Goal: Information Seeking & Learning: Learn about a topic

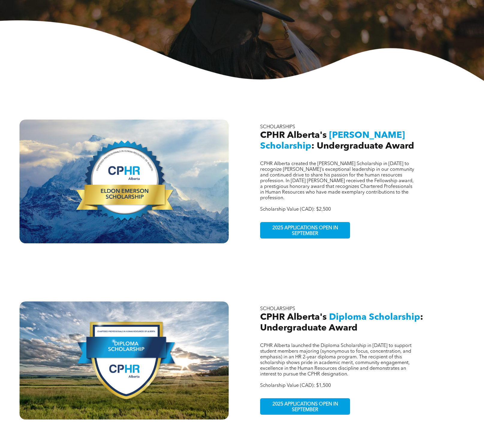
scroll to position [127, 0]
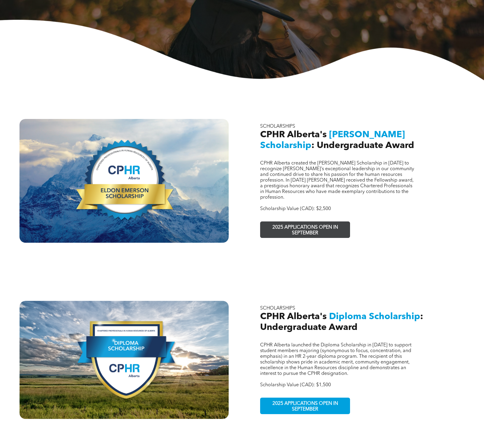
click at [289, 222] on span "2025 APPLICATIONS OPEN IN SEPTEMBER" at bounding box center [306, 230] width 88 height 17
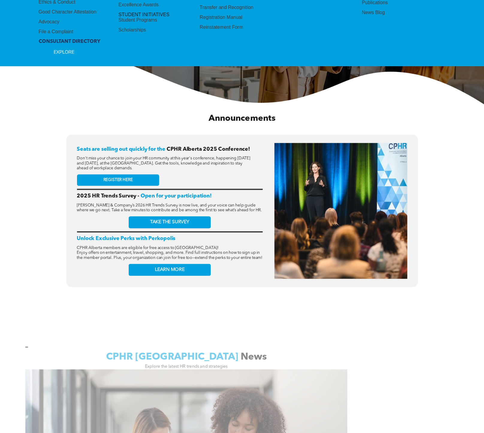
scroll to position [134, 0]
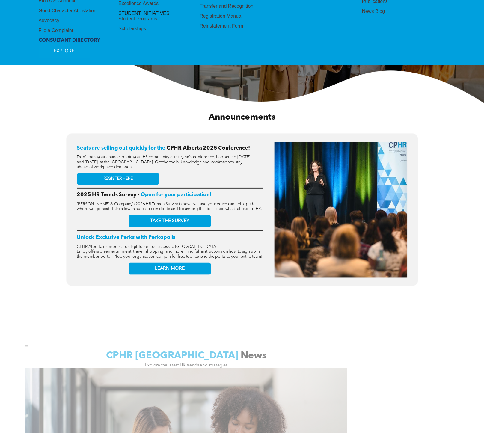
drag, startPoint x: 475, startPoint y: 158, endPoint x: 489, endPoint y: 150, distance: 16.9
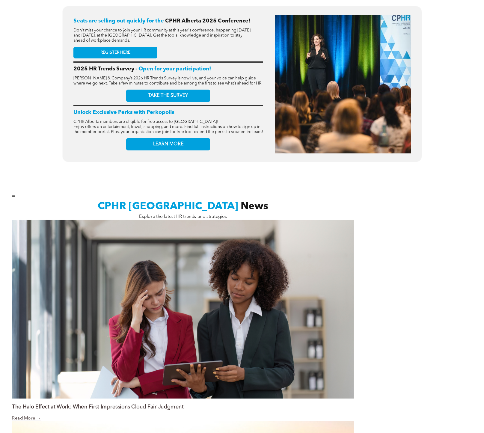
scroll to position [375, 0]
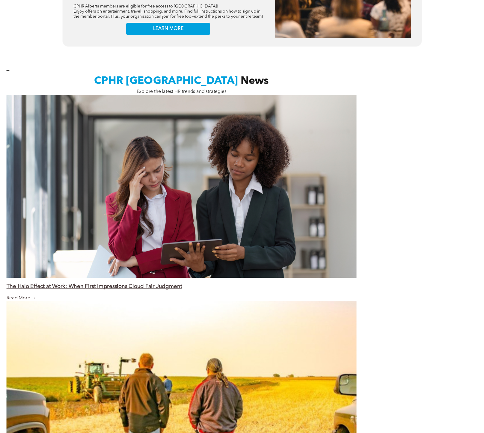
drag, startPoint x: 483, startPoint y: 204, endPoint x: 482, endPoint y: 212, distance: 7.7
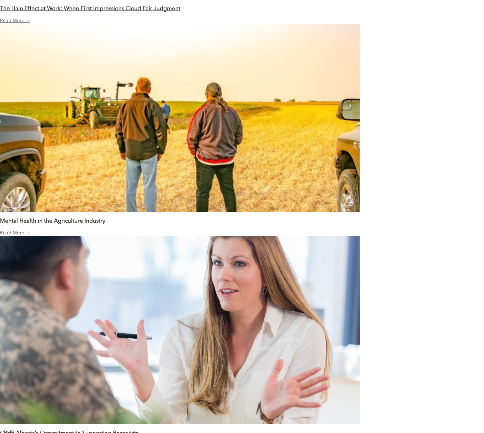
scroll to position [650, 0]
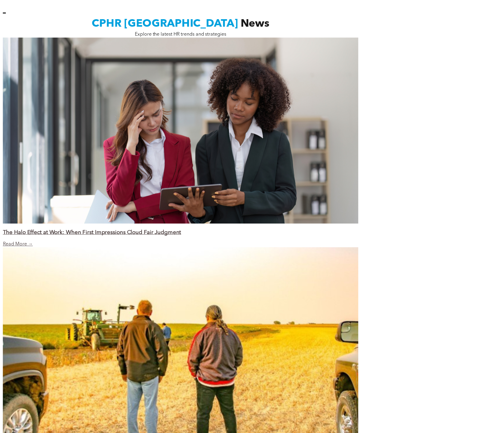
scroll to position [417, 0]
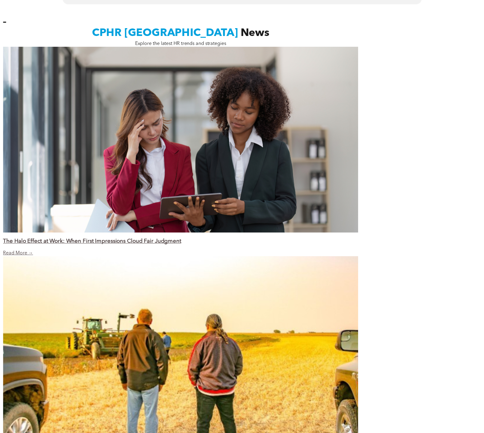
click at [108, 239] on link "The Halo Effect at Work: When First Impressions Cloud Fair Judgment" at bounding box center [92, 242] width 178 height 6
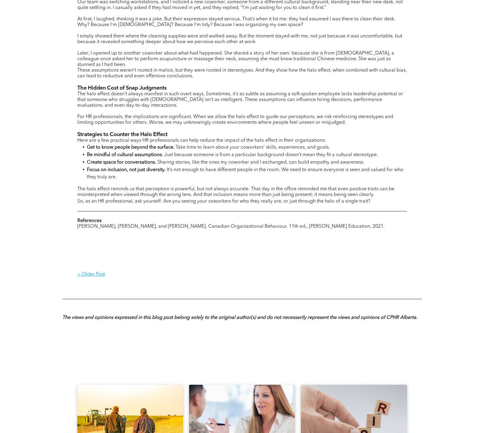
scroll to position [397, 0]
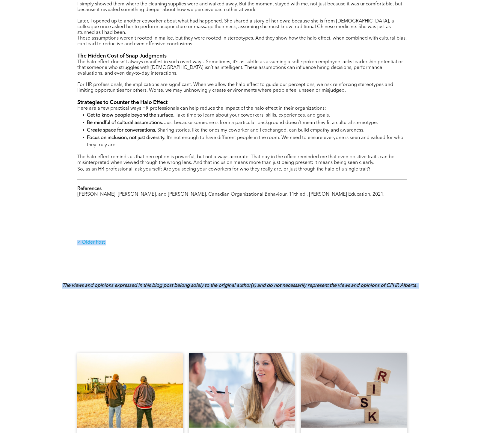
drag, startPoint x: 458, startPoint y: 248, endPoint x: 462, endPoint y: 295, distance: 47.0
click at [462, 295] on div "The Halo Effect at Work: When First Impressions Cloud Fair Judgment Author : Ve…" at bounding box center [242, 84] width 484 height 848
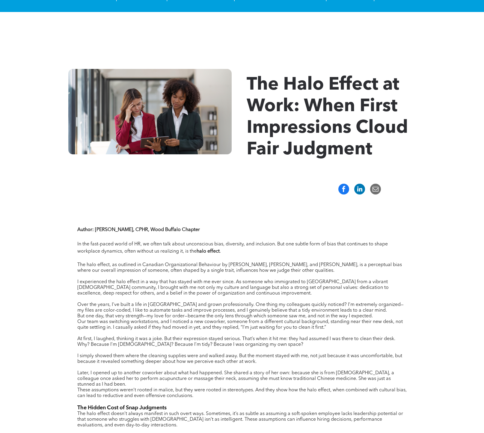
scroll to position [0, 0]
